Goal: Task Accomplishment & Management: Use online tool/utility

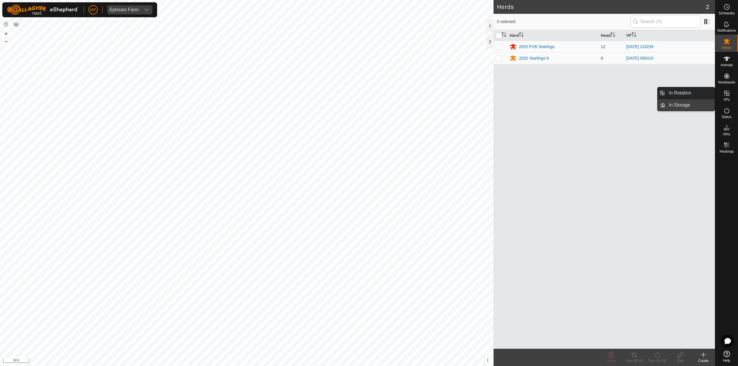
drag, startPoint x: 683, startPoint y: 90, endPoint x: 658, endPoint y: 100, distance: 26.8
click at [683, 90] on link "In Rotation" at bounding box center [689, 93] width 49 height 12
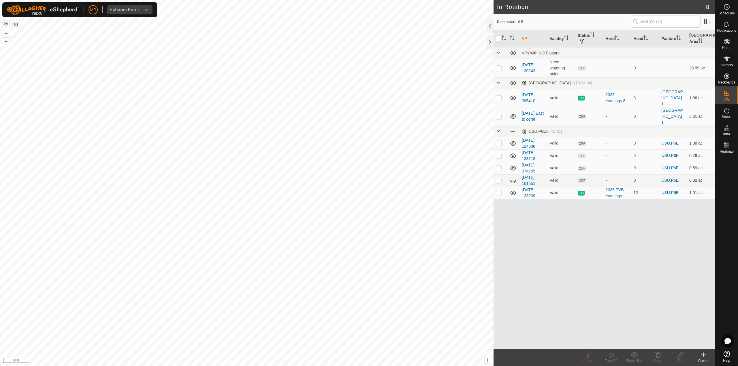
click at [704, 358] on icon at bounding box center [703, 354] width 7 height 7
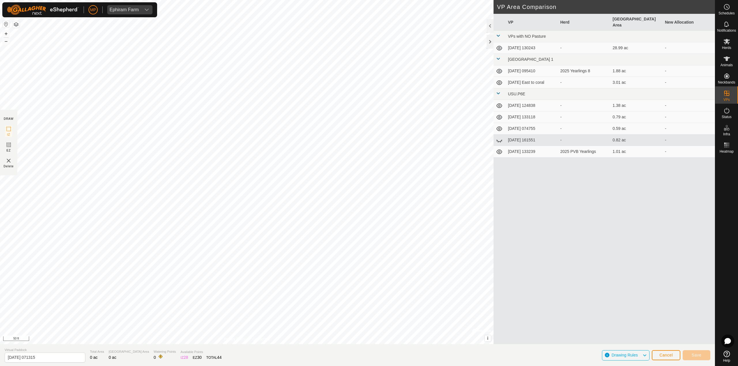
click at [17, 26] on button "button" at bounding box center [16, 24] width 7 height 7
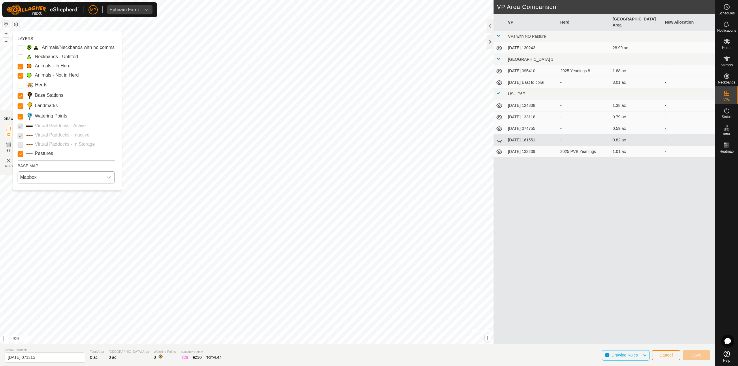
click at [39, 180] on span "Mapbox" at bounding box center [60, 178] width 85 height 12
click at [34, 189] on li "Azure" at bounding box center [66, 191] width 97 height 12
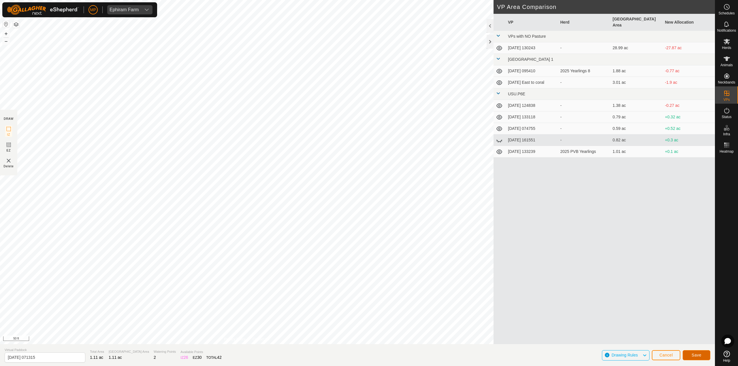
click at [697, 356] on span "Save" at bounding box center [696, 355] width 10 height 5
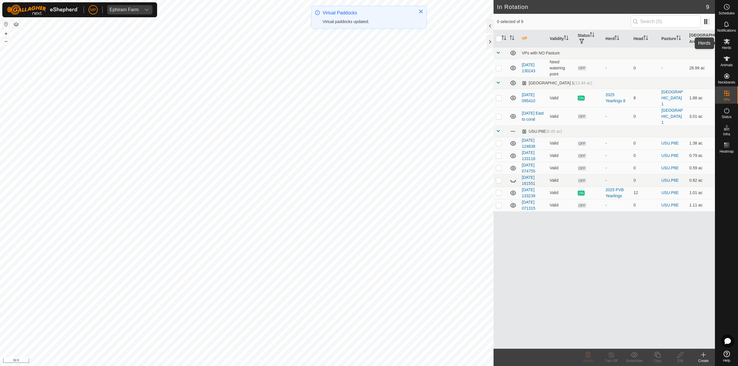
click at [725, 42] on icon at bounding box center [726, 41] width 6 height 5
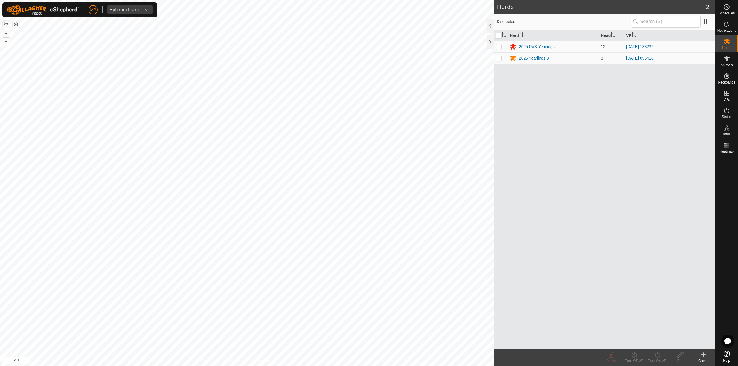
drag, startPoint x: 500, startPoint y: 47, endPoint x: 542, endPoint y: 142, distance: 103.5
click at [500, 47] on p-checkbox at bounding box center [499, 46] width 6 height 5
checkbox input "true"
click at [656, 358] on div "Turn On VP" at bounding box center [656, 360] width 23 height 5
click at [657, 343] on link "Now" at bounding box center [674, 343] width 57 height 12
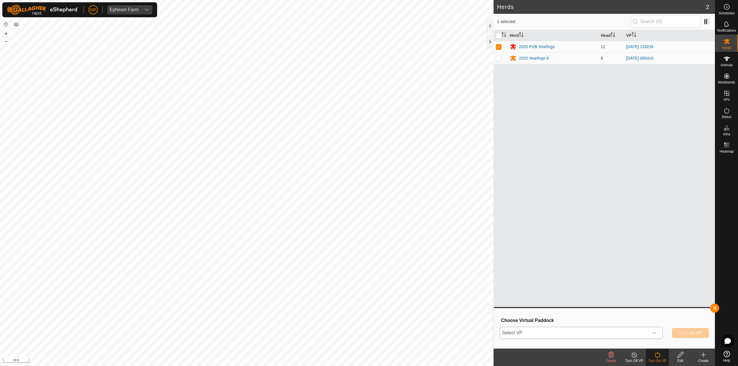
click at [603, 333] on span "Select VP" at bounding box center [574, 333] width 149 height 12
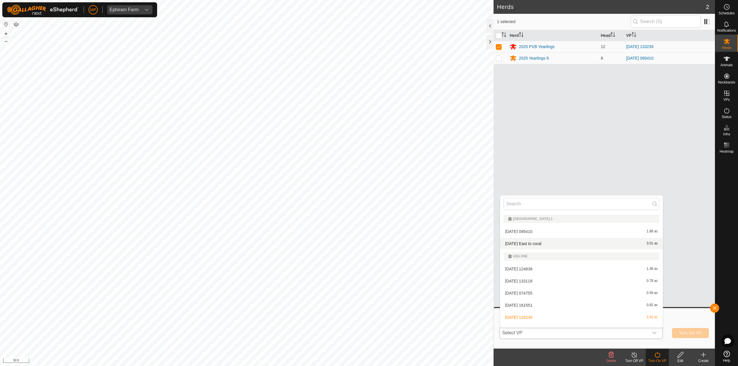
scroll to position [33, 0]
click at [547, 322] on li "[DATE] 071315 1.11 ac" at bounding box center [581, 322] width 162 height 12
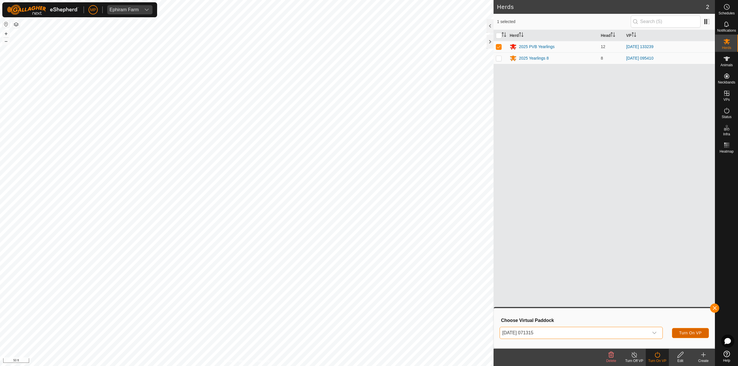
click at [694, 333] on span "Turn On VP" at bounding box center [690, 333] width 22 height 5
